Goal: Use online tool/utility

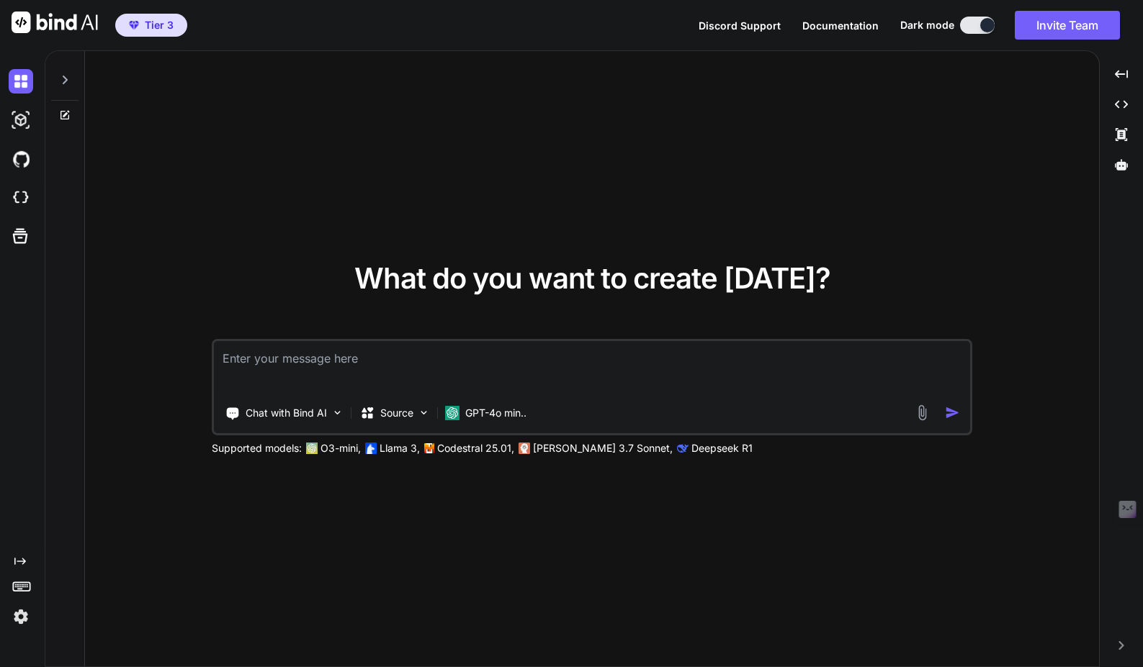
click at [23, 605] on img at bounding box center [21, 617] width 24 height 24
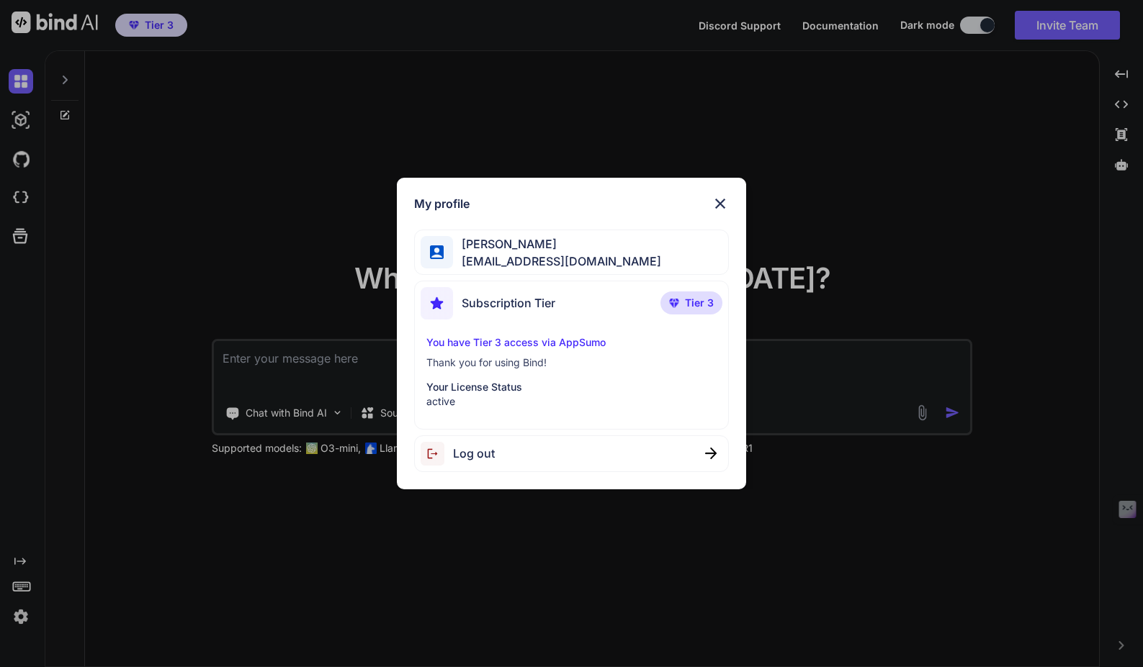
click at [215, 294] on div "My profile [PERSON_NAME] [EMAIL_ADDRESS][DOMAIN_NAME] Subscription Tier Tier 3 …" at bounding box center [571, 333] width 1143 height 667
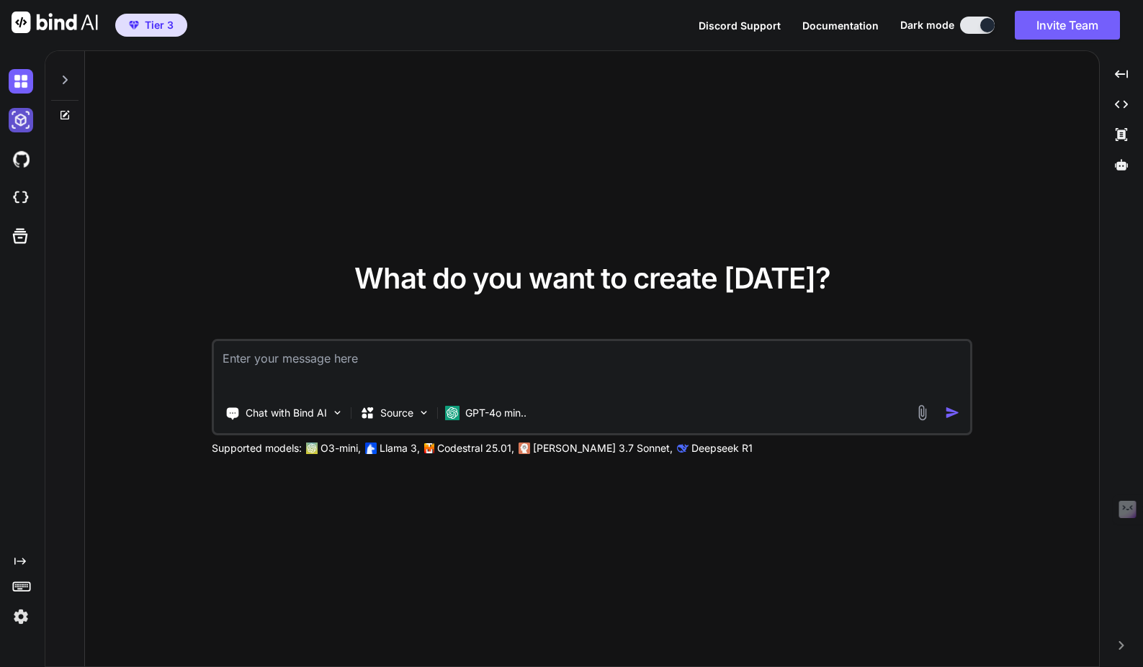
click at [12, 116] on img at bounding box center [21, 120] width 24 height 24
type textarea "x"
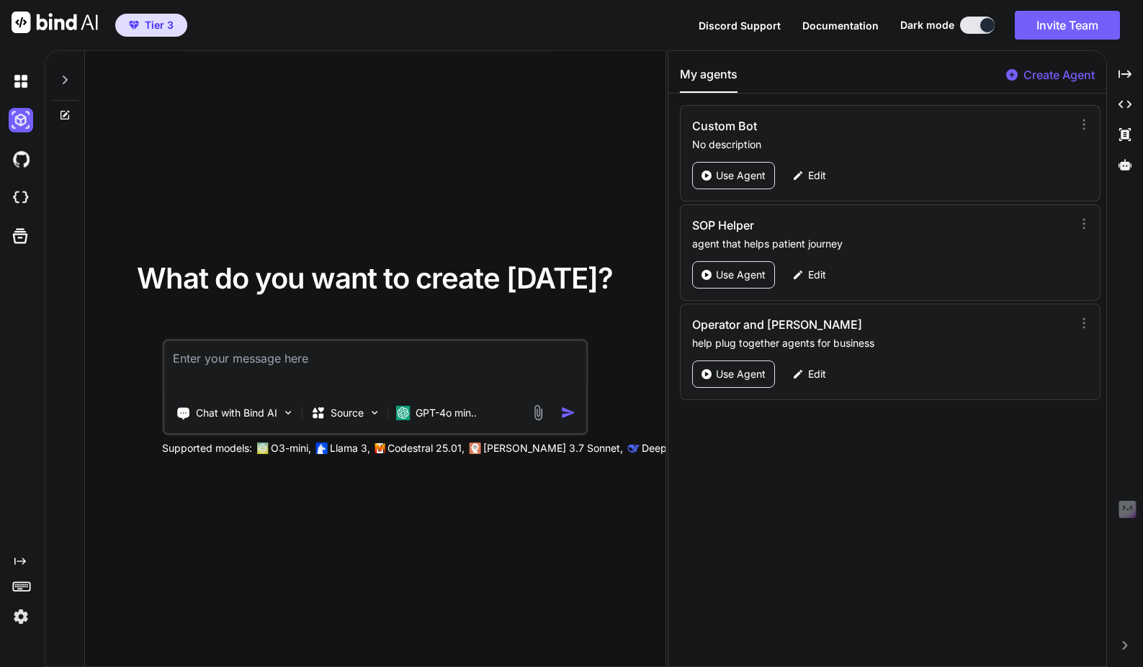
click at [251, 379] on textarea at bounding box center [374, 367] width 421 height 53
paste textarea "**Loremi:** Dolor s AMETC-adip, elitse-doeiu temporinc utlabo **“Etdol Magna Al…"
type textarea "**Loremi:** Dolor s AMETC-adip, elitse-doeiu temporinc utlabo **“Etdol Magna Al…"
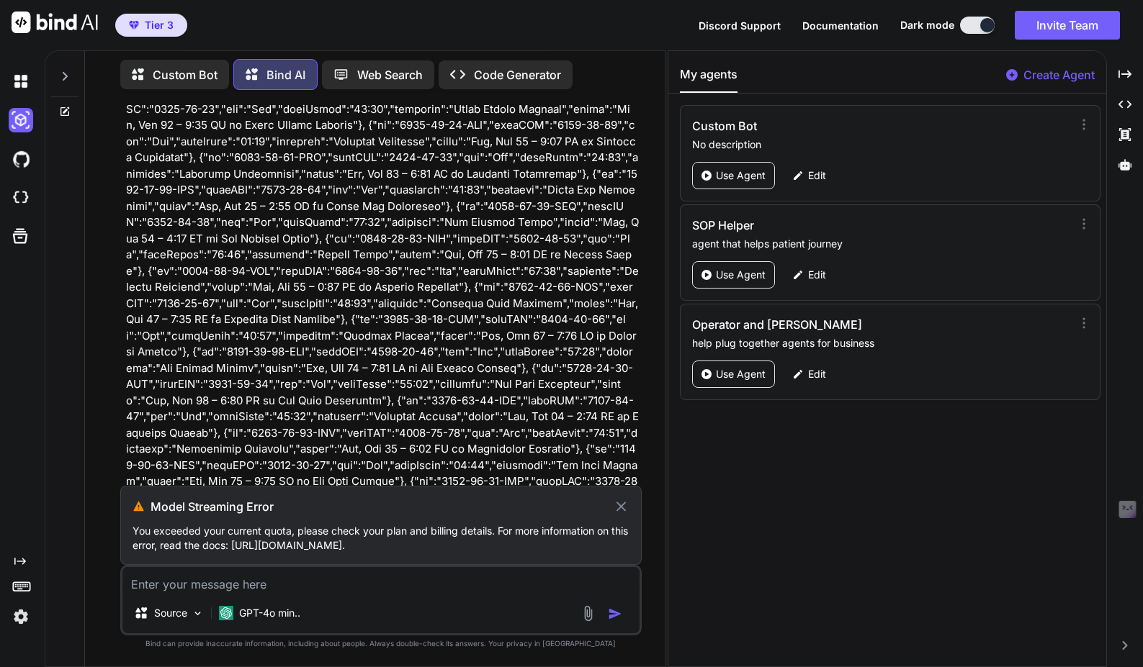
scroll to position [1221, 0]
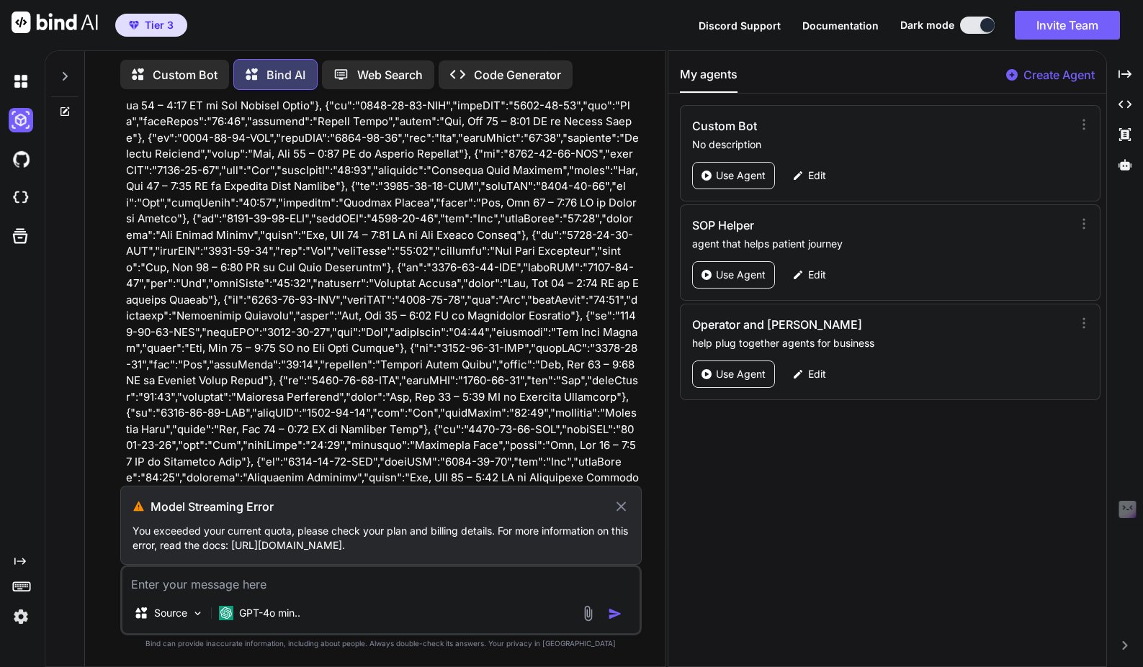
click at [485, 73] on p "Code Generator" at bounding box center [517, 74] width 87 height 17
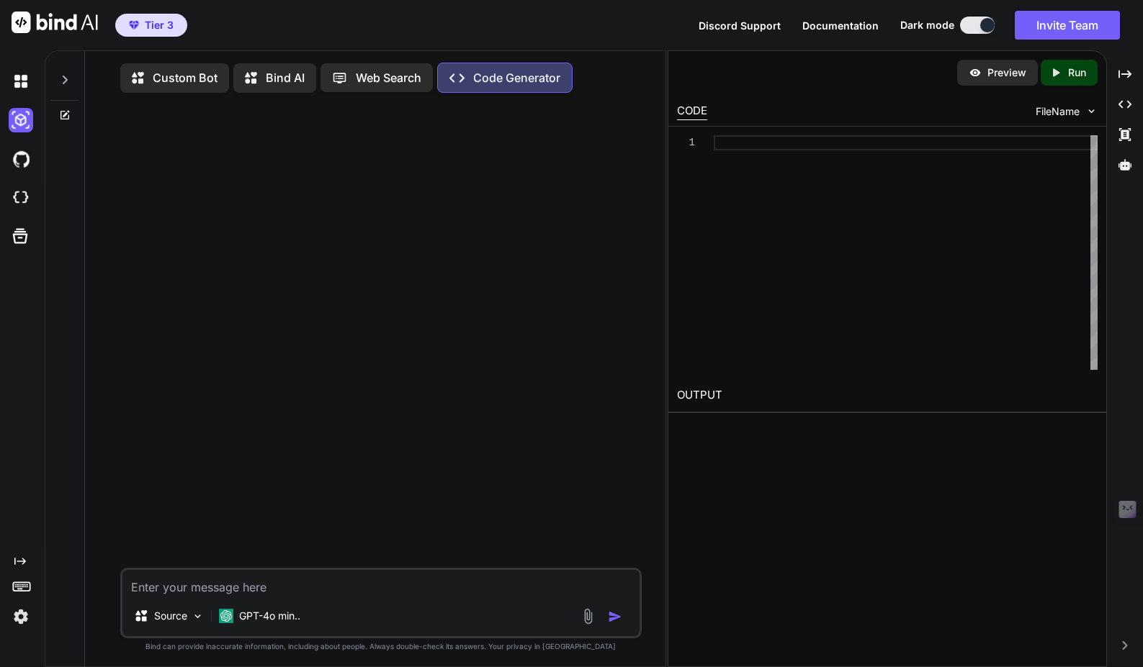
click at [227, 596] on textarea at bounding box center [380, 583] width 517 height 26
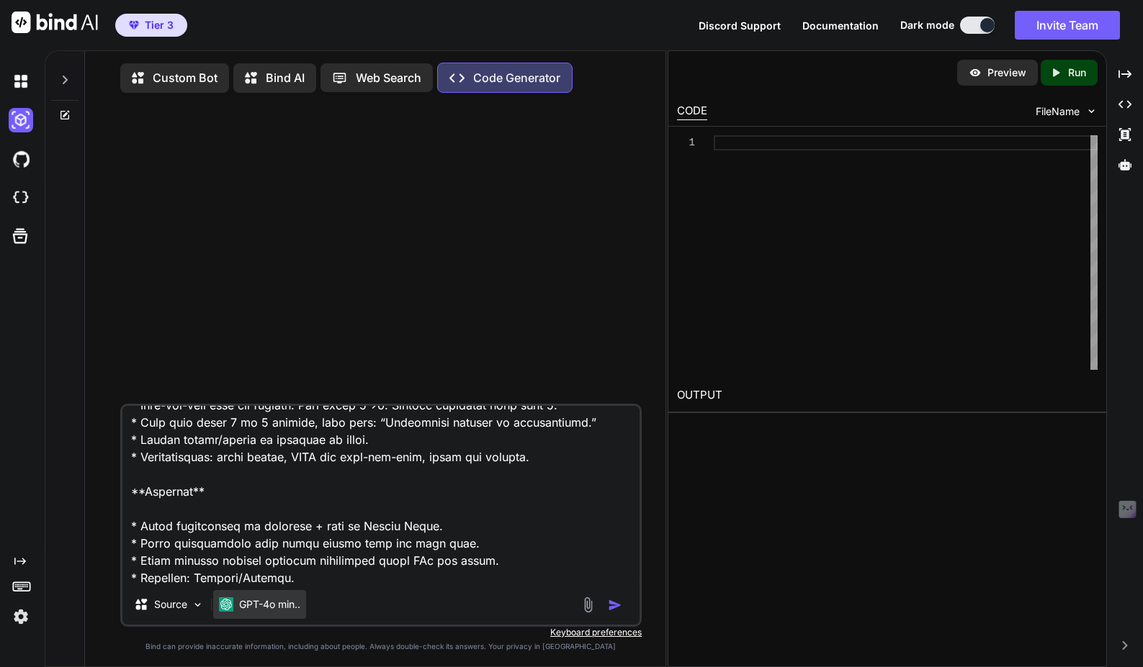
type textarea "**Loremi:** Dolor s AMETC-adip, elitse-doeiu temporinc utlabo **“Etdol Magna Al…"
click at [230, 603] on img at bounding box center [226, 605] width 14 height 14
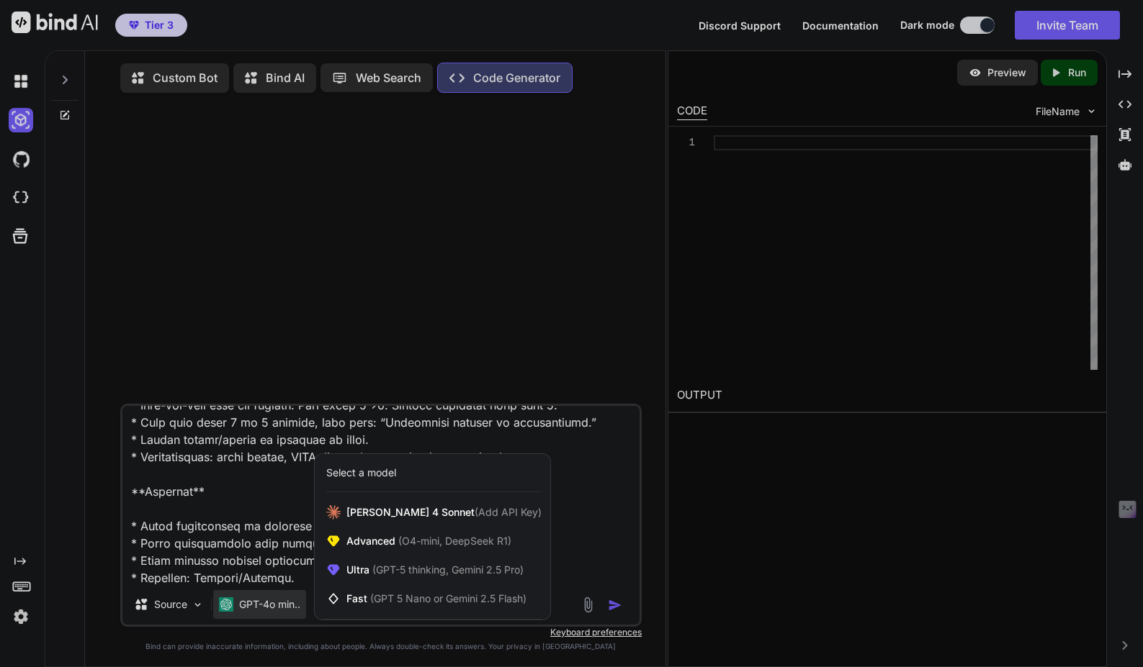
click at [226, 536] on div at bounding box center [571, 333] width 1143 height 667
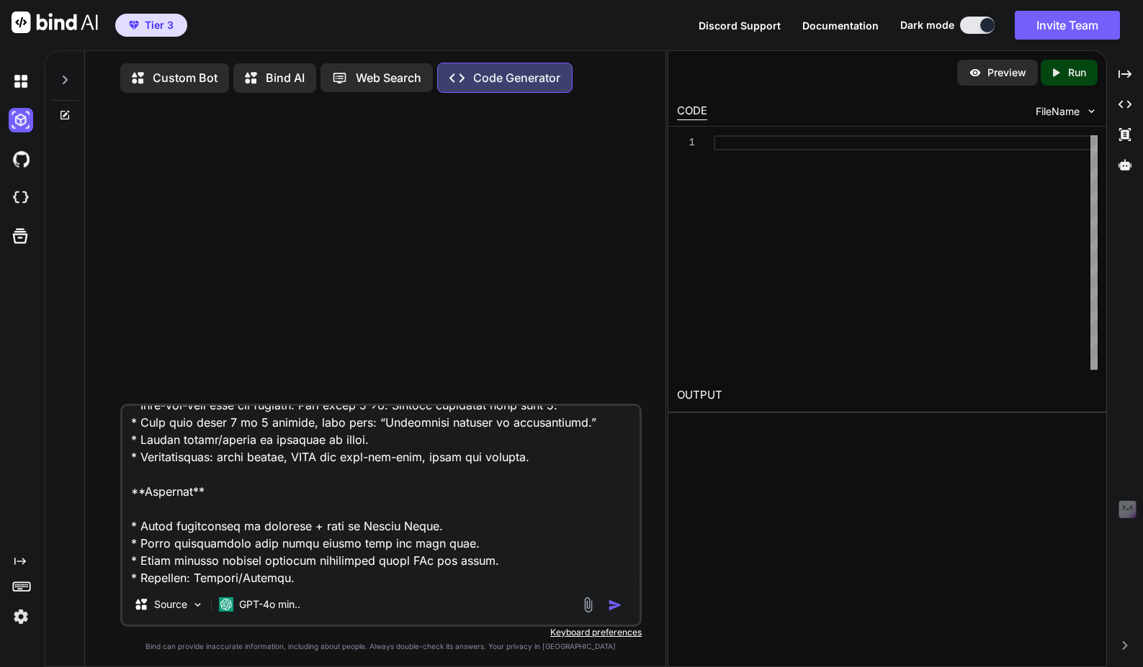
click at [612, 604] on img "button" at bounding box center [615, 605] width 14 height 14
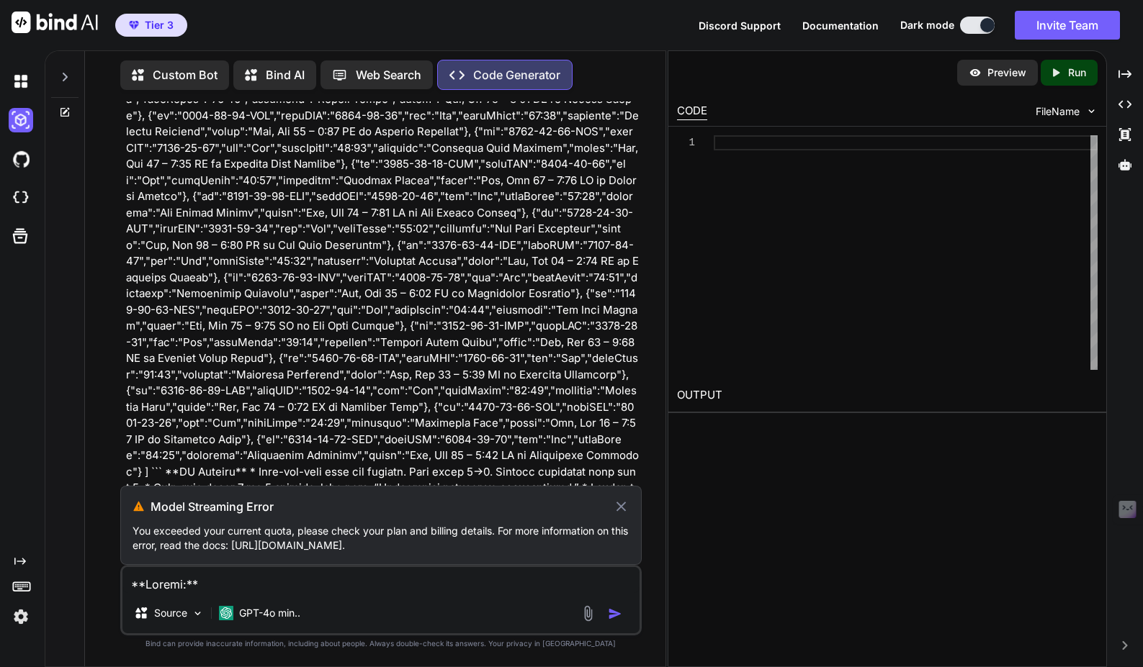
scroll to position [1221, 0]
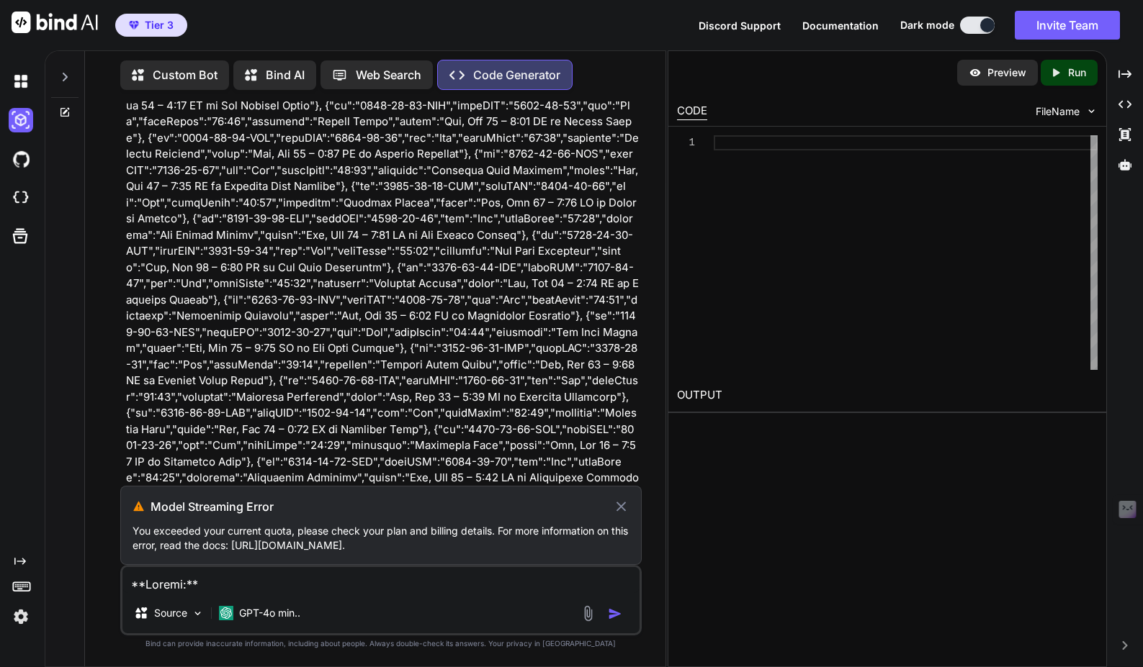
click at [279, 76] on p "Bind AI" at bounding box center [285, 74] width 39 height 17
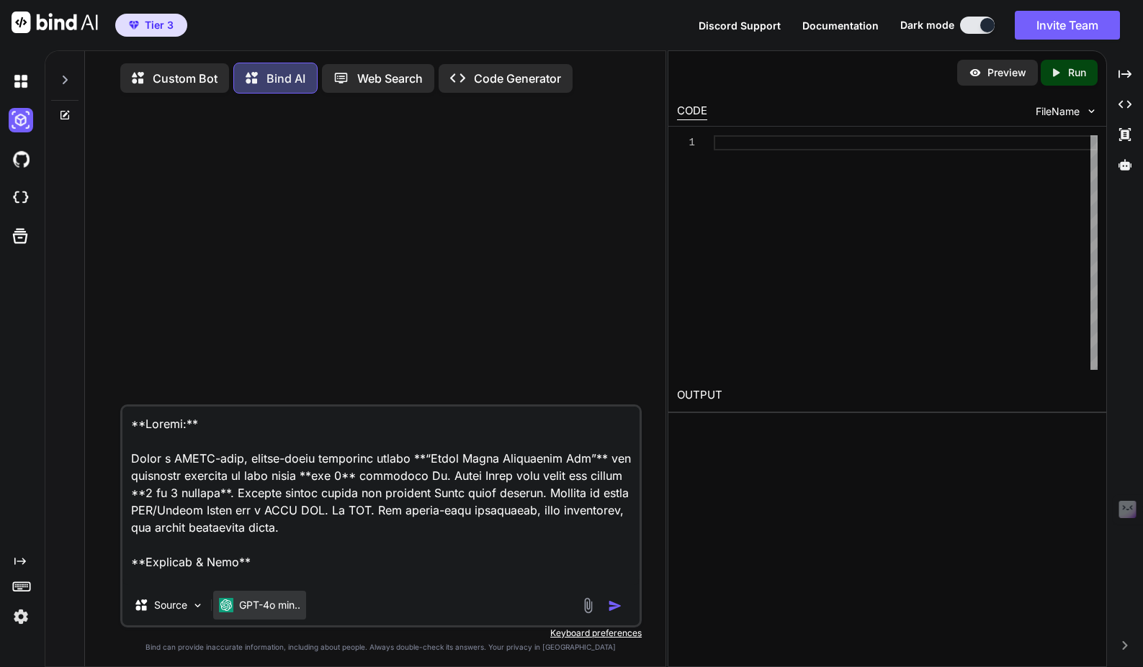
click at [258, 610] on p "GPT-4o min.." at bounding box center [269, 605] width 61 height 14
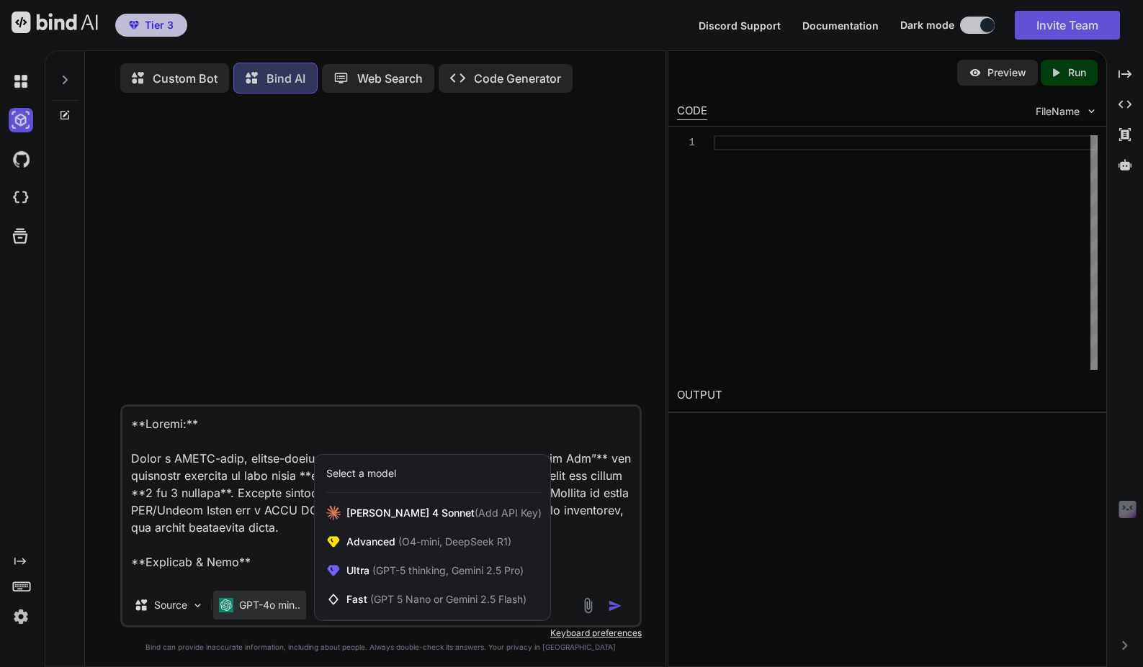
click at [430, 256] on div at bounding box center [571, 333] width 1143 height 667
